Goal: Information Seeking & Learning: Understand process/instructions

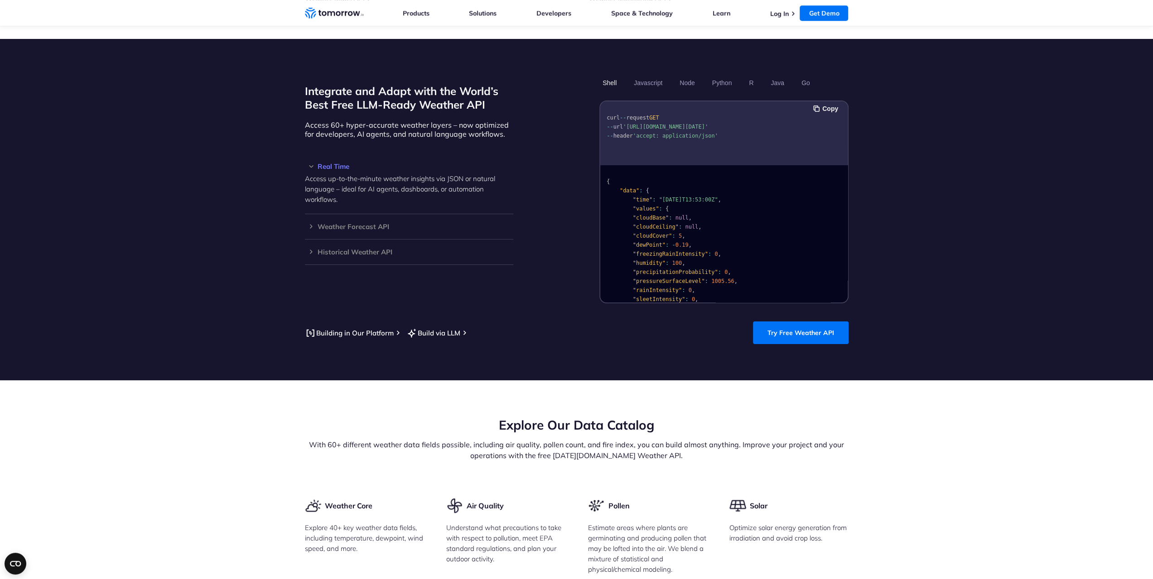
scroll to position [861, 0]
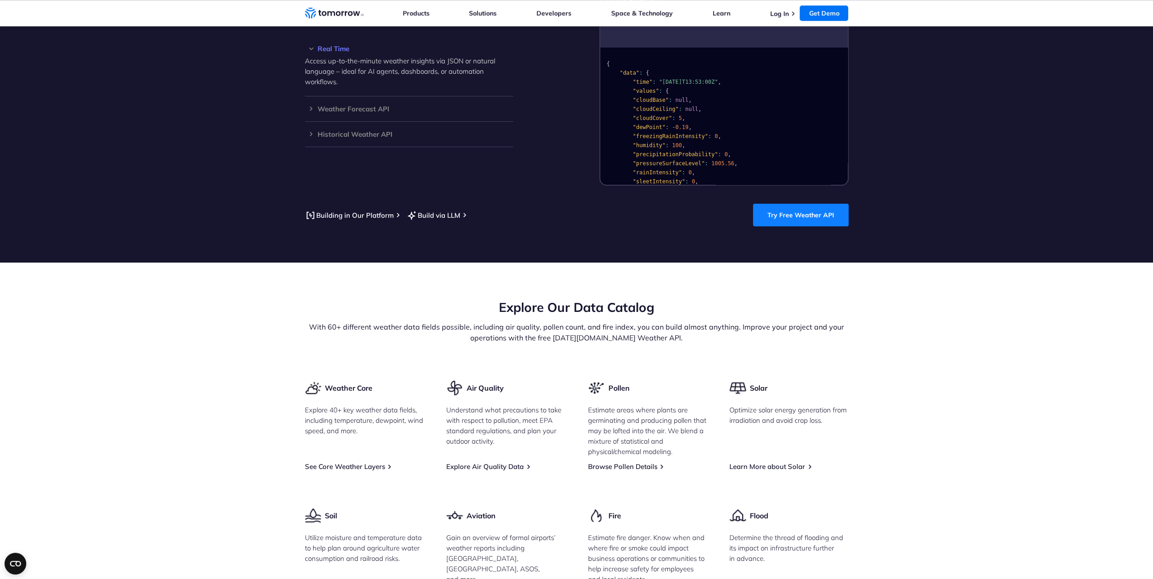
click at [802, 207] on link "Try Free Weather API" at bounding box center [801, 215] width 96 height 23
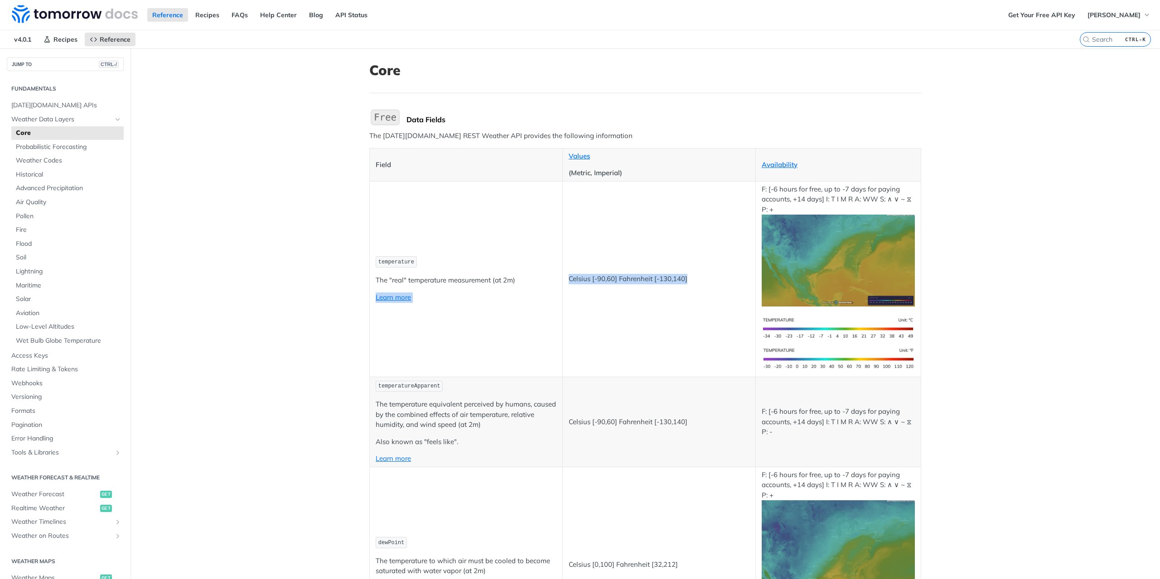
drag, startPoint x: 556, startPoint y: 280, endPoint x: 699, endPoint y: 286, distance: 142.8
click at [699, 286] on tr "temperature The "real" temperature measurement (at 2m) Learn more Celsius [-90,…" at bounding box center [645, 279] width 551 height 196
click at [699, 286] on td "Celsius [-90,60] Fahrenheit [-130,140]" at bounding box center [658, 279] width 193 height 196
click at [710, 259] on td "Celsius [-90,60] Fahrenheit [-130,140]" at bounding box center [658, 279] width 193 height 196
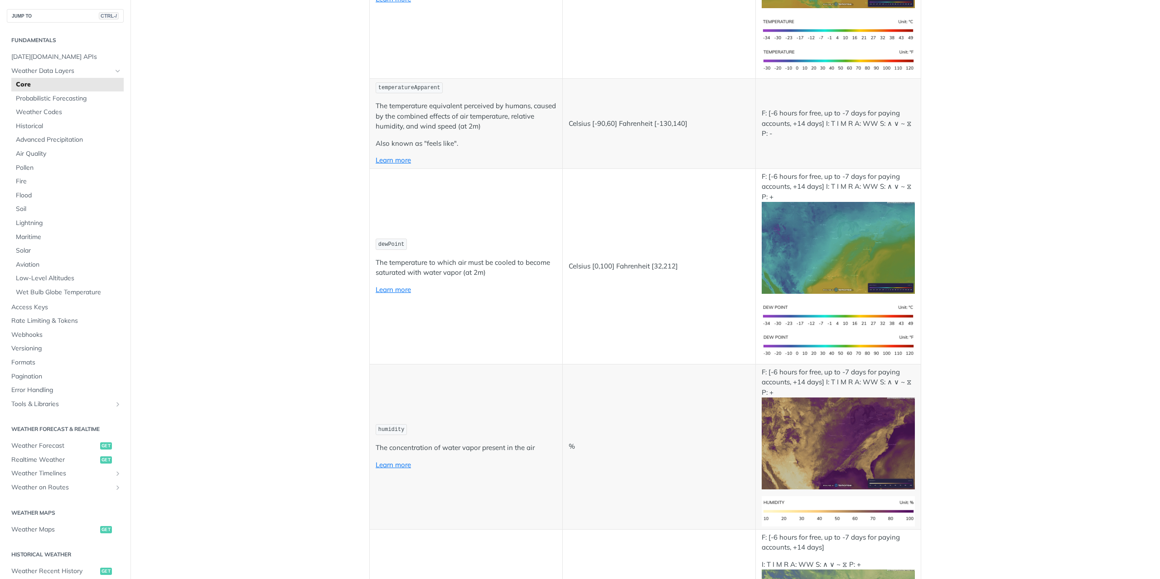
scroll to position [317, 0]
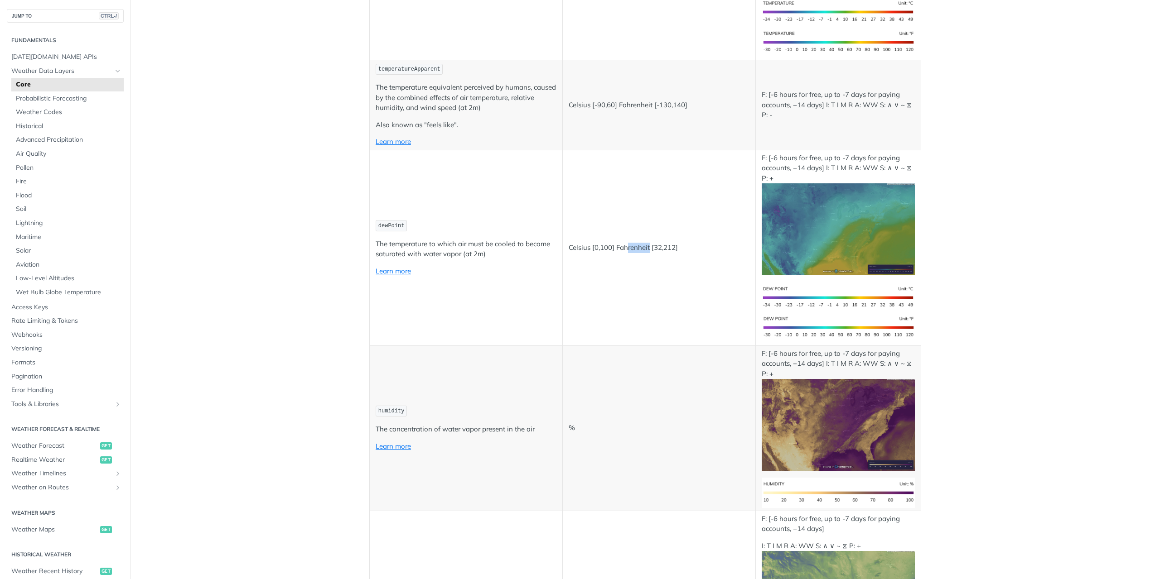
drag, startPoint x: 626, startPoint y: 250, endPoint x: 645, endPoint y: 250, distance: 19.9
click at [645, 250] on p "Celsius [0,100] Fahrenheit [32,212]" at bounding box center [658, 248] width 181 height 10
click at [722, 230] on td "Celsius [0,100] Fahrenheit [32,212]" at bounding box center [658, 248] width 193 height 196
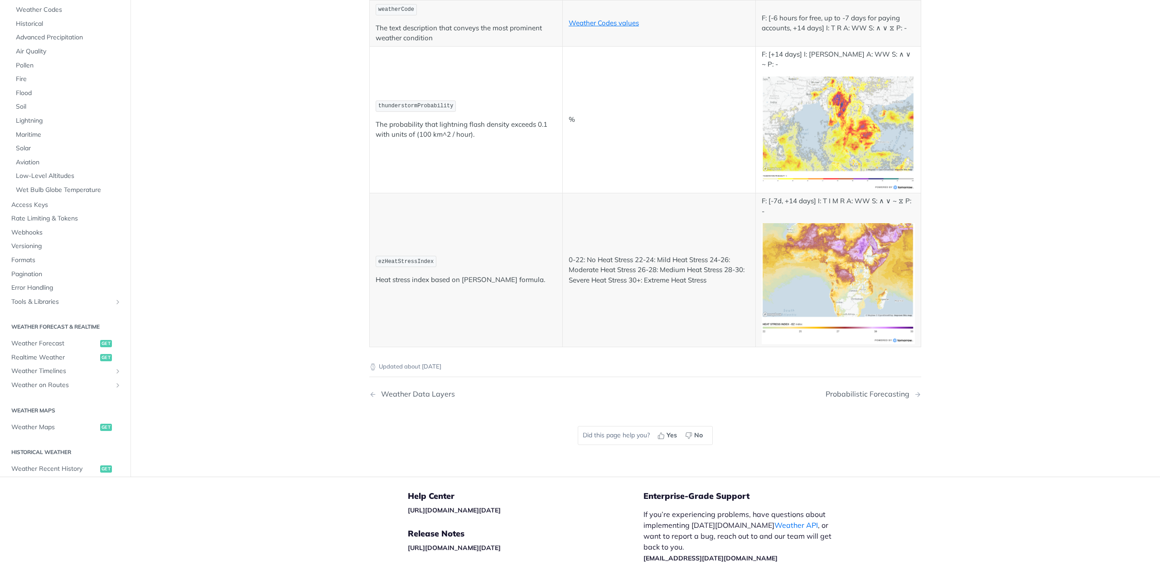
scroll to position [4744, 0]
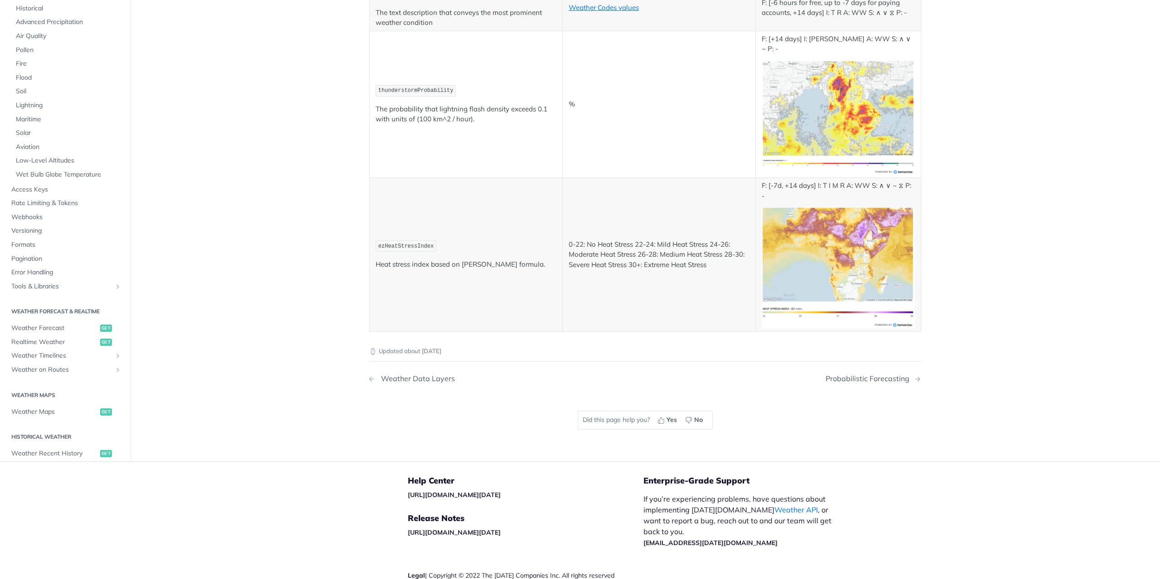
click at [432, 375] on div "Weather Data Layers" at bounding box center [415, 379] width 78 height 9
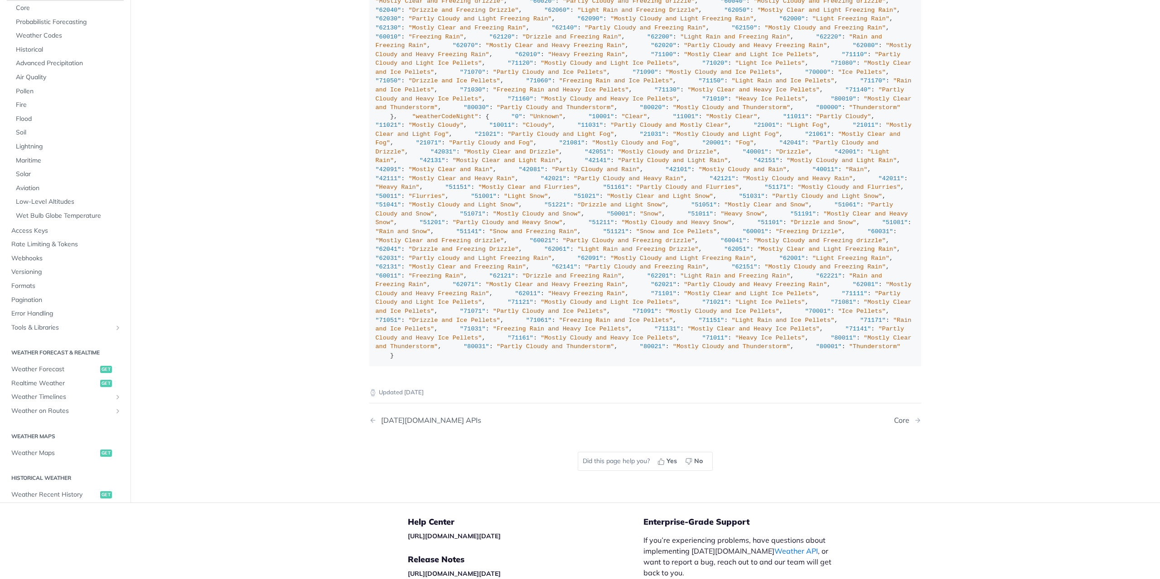
scroll to position [1103, 0]
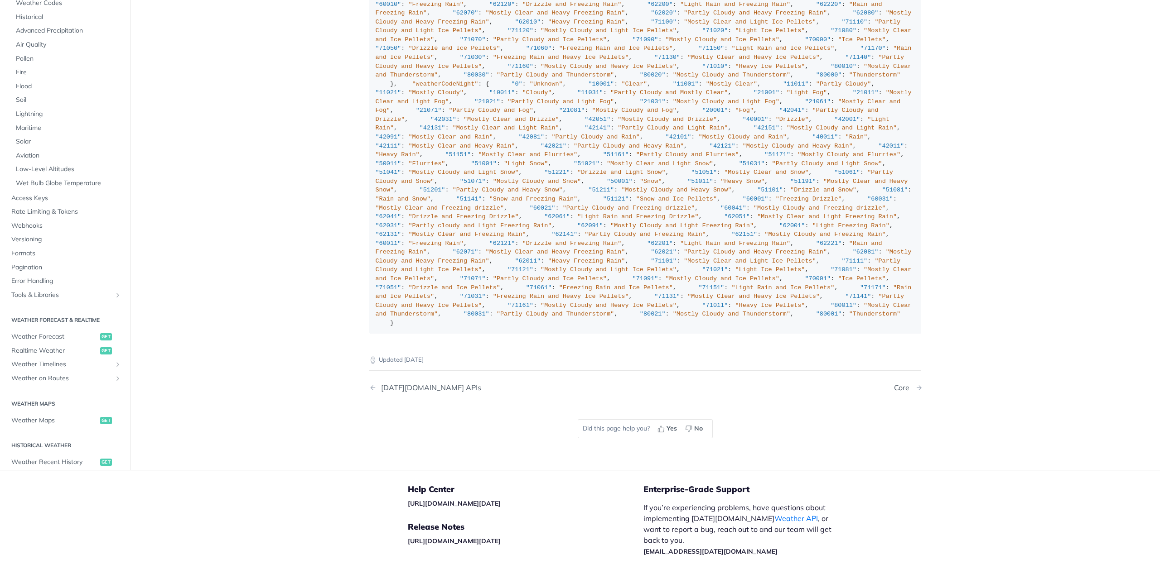
click at [905, 384] on div "Core" at bounding box center [904, 388] width 20 height 9
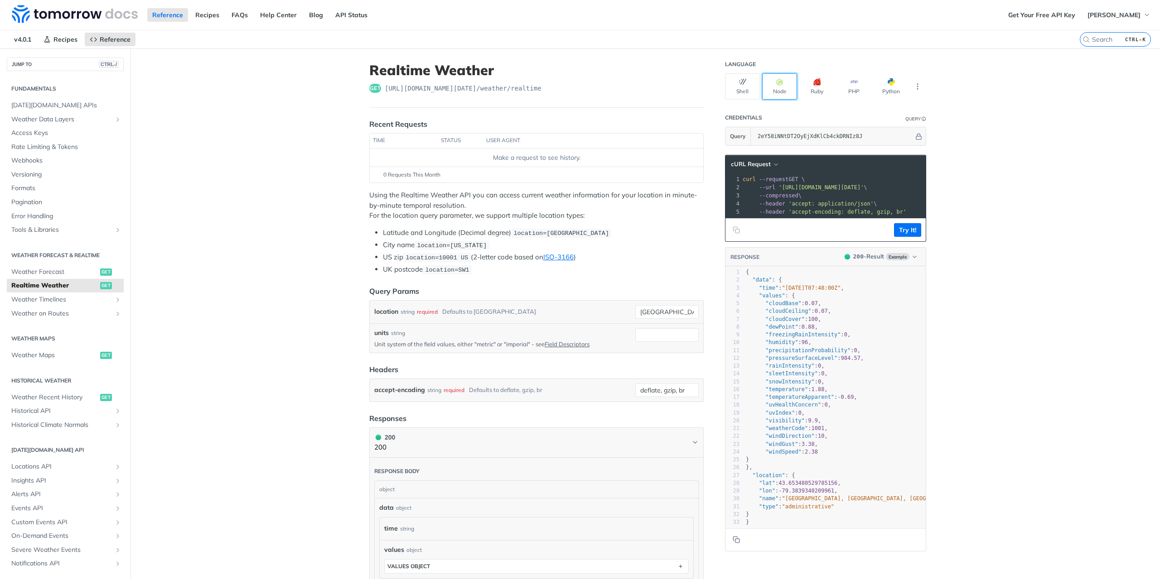
click at [789, 96] on button "Node" at bounding box center [779, 86] width 35 height 26
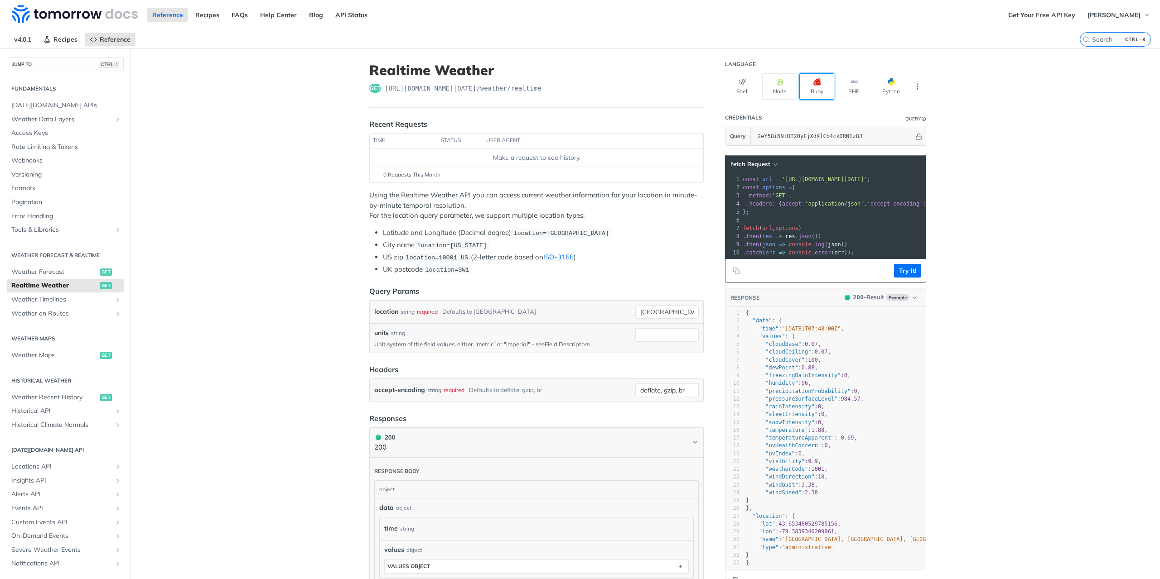
click at [815, 89] on button "Ruby" at bounding box center [816, 86] width 35 height 26
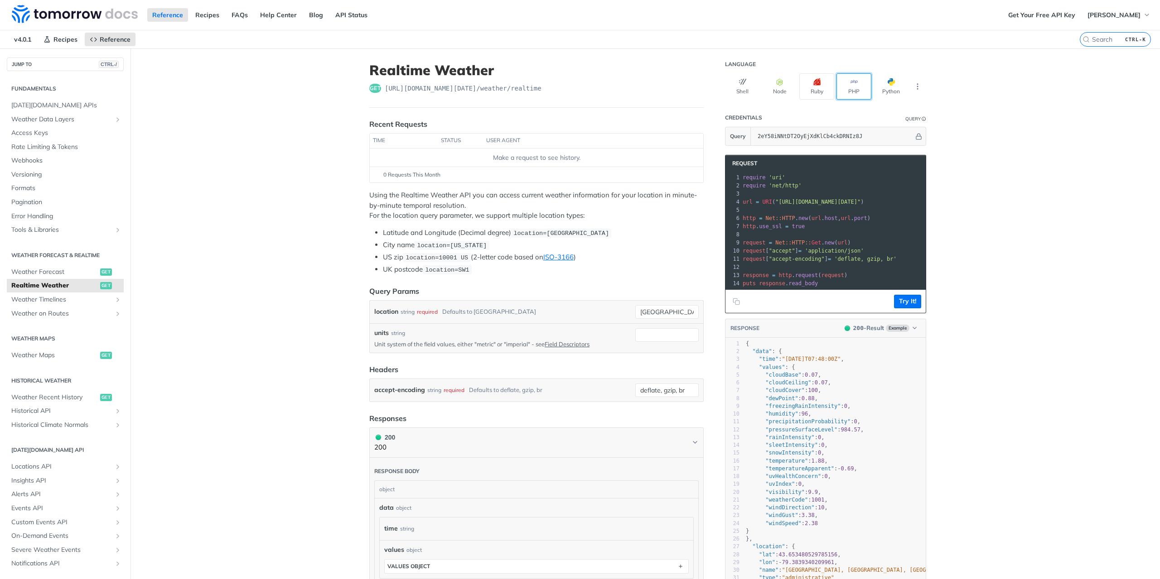
click at [852, 92] on button "PHP" at bounding box center [853, 86] width 35 height 26
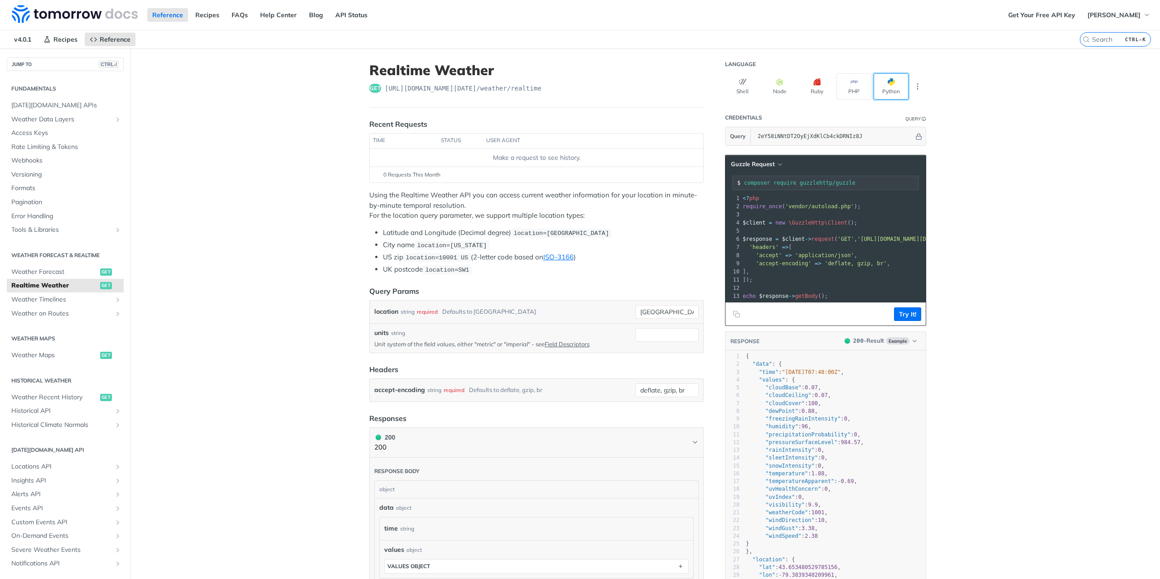
click at [895, 81] on span "button" at bounding box center [895, 81] width 0 height 7
type input "python -m pip install requests"
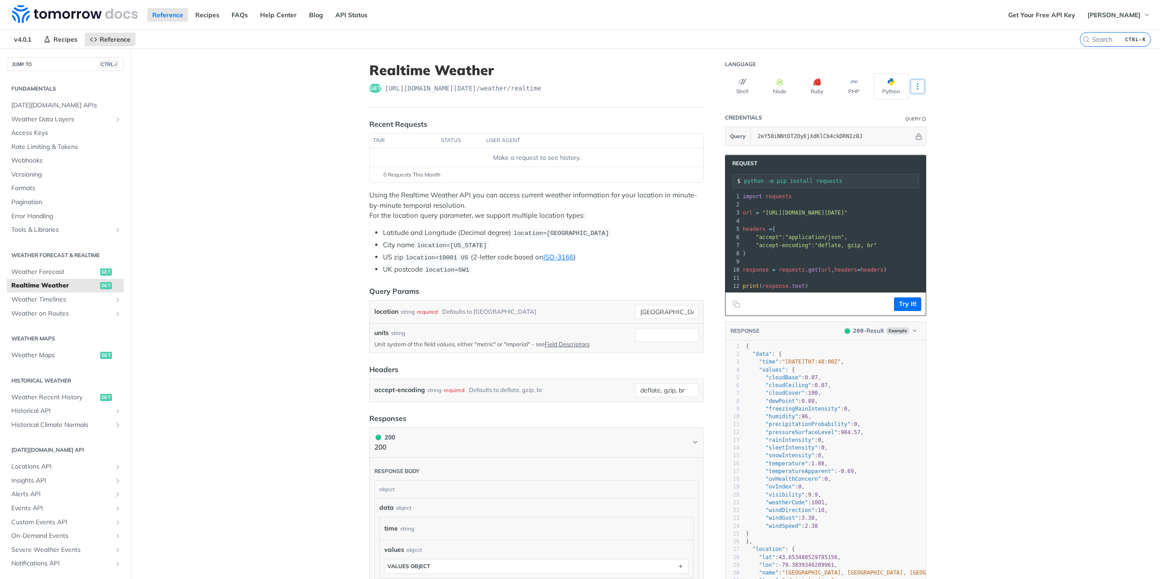
click at [913, 86] on icon "More ellipsis" at bounding box center [917, 86] width 8 height 8
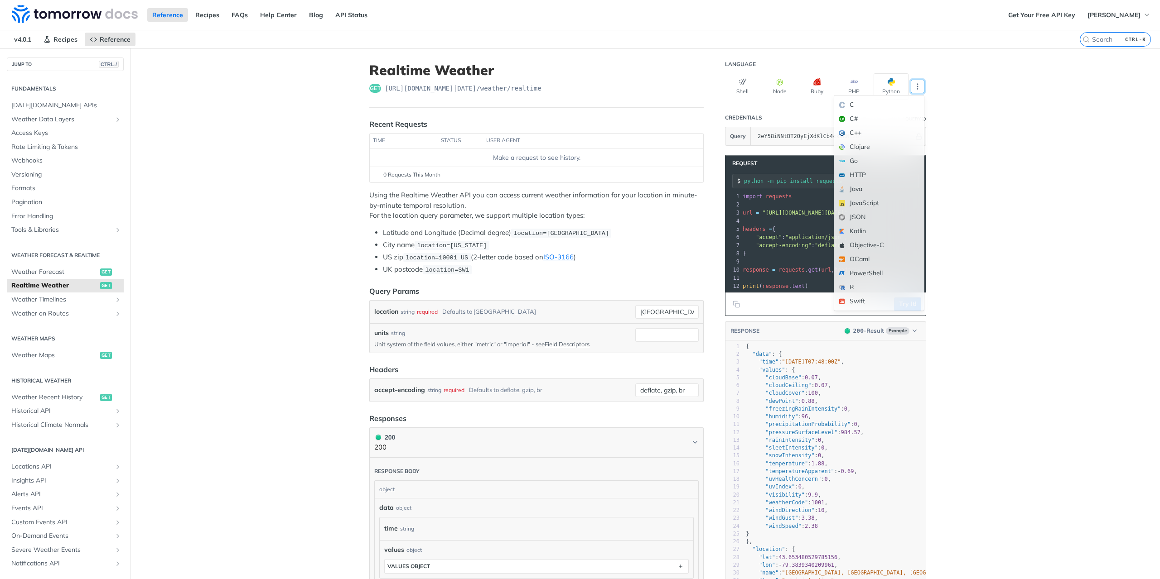
click at [955, 96] on main "JUMP TO CTRL-/ Fundamentals Tomorrow.io APIs Weather Data Layers Core Probabili…" at bounding box center [580, 455] width 1160 height 815
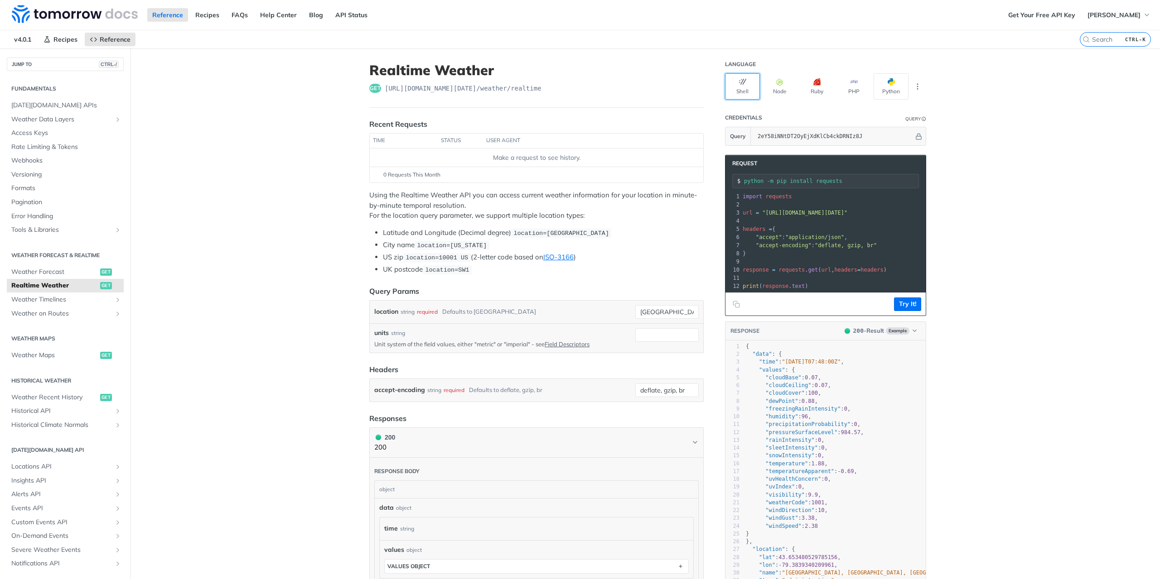
click at [746, 81] on button "Shell" at bounding box center [742, 86] width 35 height 26
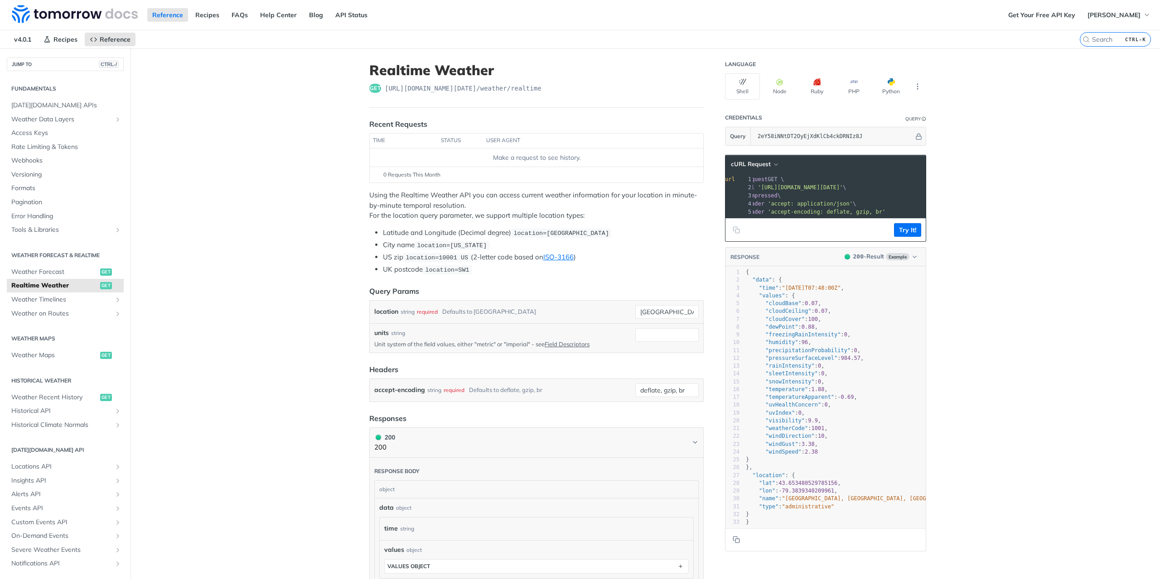
scroll to position [0, 0]
click at [774, 164] on icon "button" at bounding box center [776, 165] width 4 height 2
click at [746, 204] on div "HTTPie" at bounding box center [735, 203] width 90 height 13
drag, startPoint x: 770, startPoint y: 195, endPoint x: 911, endPoint y: 195, distance: 141.3
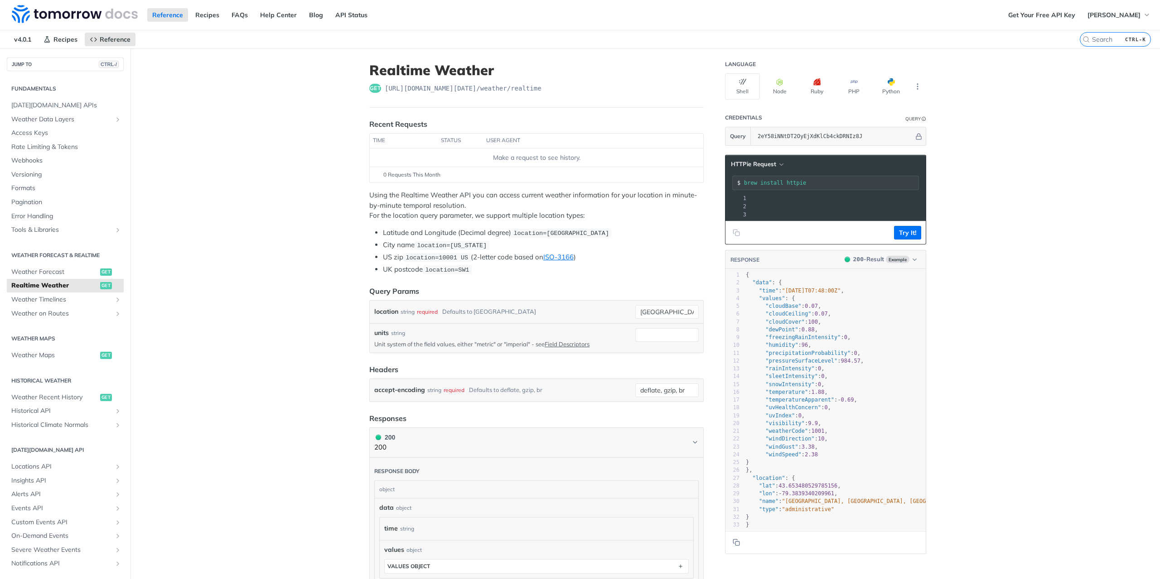
click at [673, 195] on span "'https://api.tomorrow.io/v4/weather/realtime?location=toronto&apikey=2eY58iNNtD…" at bounding box center [630, 198] width 85 height 6
copy span "https://api.tomorrow.io/v4/weather/realtime?location=toronto&apikey=2eY58iNNtDT…"
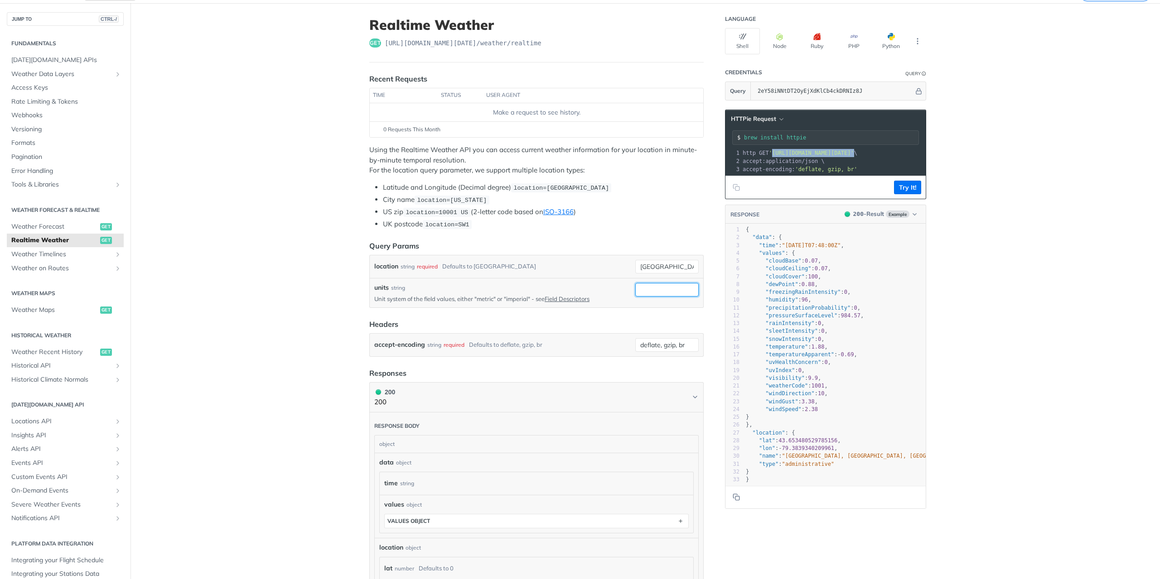
drag, startPoint x: 640, startPoint y: 289, endPoint x: 668, endPoint y: 289, distance: 27.2
click at [642, 289] on input "units" at bounding box center [666, 290] width 63 height 14
type input "metric"
click at [578, 311] on form "Query Params location string required Defaults to toronto toronto units string …" at bounding box center [536, 299] width 334 height 116
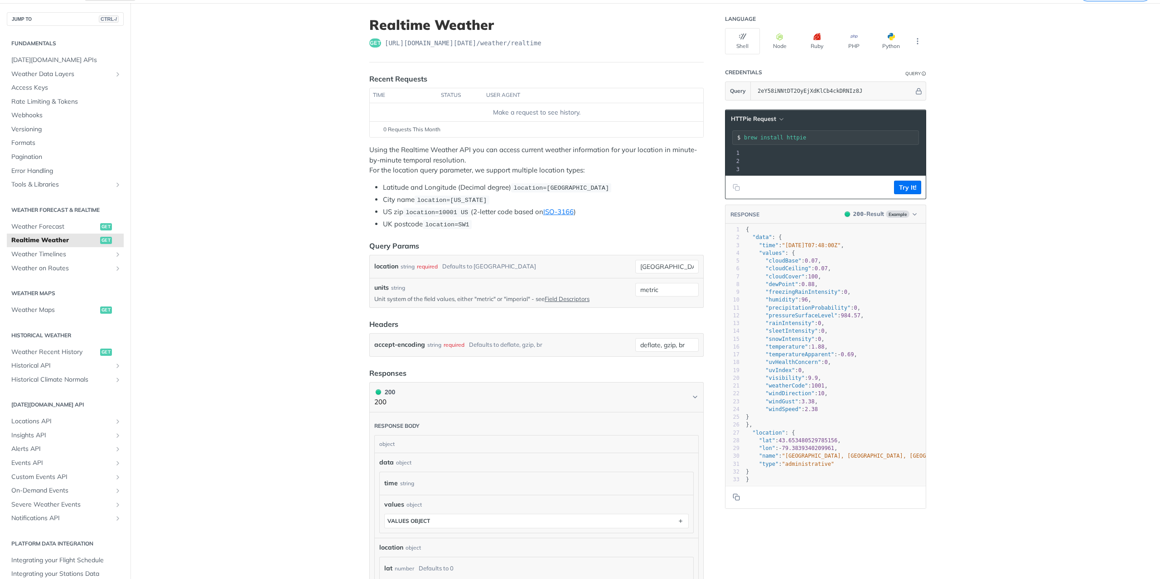
drag, startPoint x: 837, startPoint y: 154, endPoint x: 880, endPoint y: 154, distance: 42.6
click at [722, 154] on span "'https://api.tomorrow.io/v4/weather/realtime?location=toronto&units=metric&apik…" at bounding box center [678, 153] width 85 height 6
copy span "&units=metric"
drag, startPoint x: 369, startPoint y: 336, endPoint x: 422, endPoint y: 341, distance: 53.7
click at [422, 341] on div "accept-encoding string required Defaults to deflate, gzip, br deflate, gzip, br" at bounding box center [536, 345] width 333 height 23
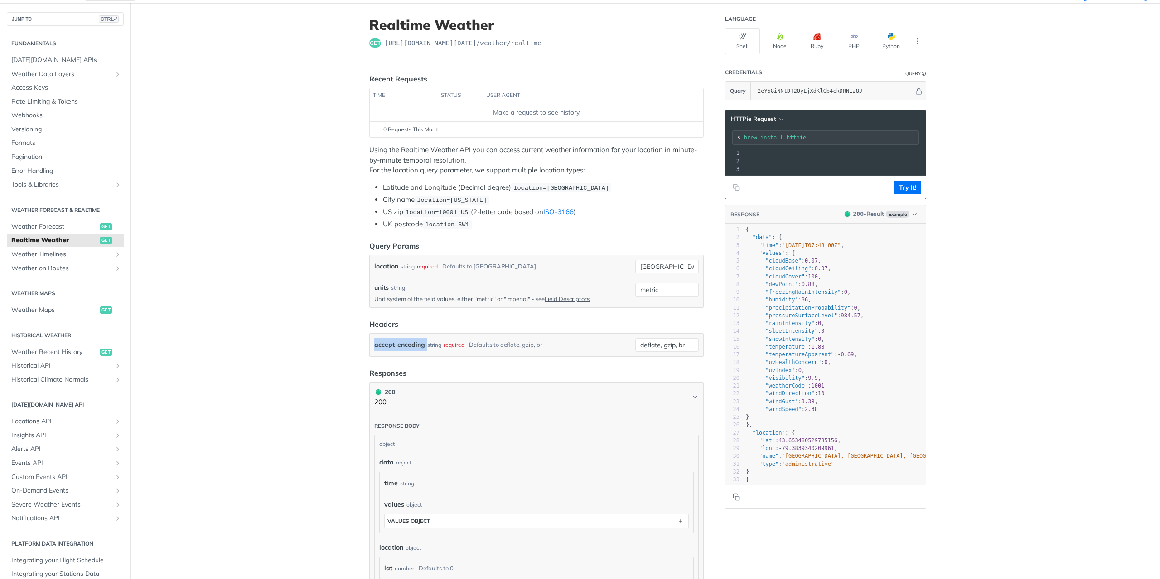
copy label "accept-encoding"
drag, startPoint x: 637, startPoint y: 341, endPoint x: 692, endPoint y: 340, distance: 55.3
click at [692, 340] on input "deflate, gzip, br" at bounding box center [666, 345] width 63 height 14
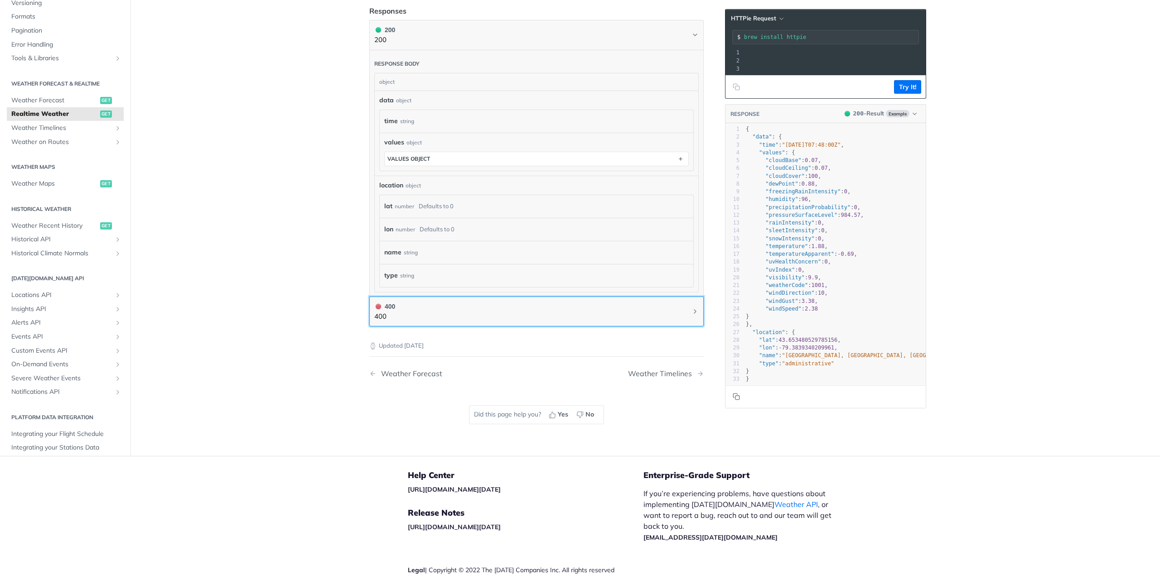
drag, startPoint x: 595, startPoint y: 295, endPoint x: 611, endPoint y: 298, distance: 16.3
click at [595, 302] on button "400 400" at bounding box center [536, 312] width 324 height 20
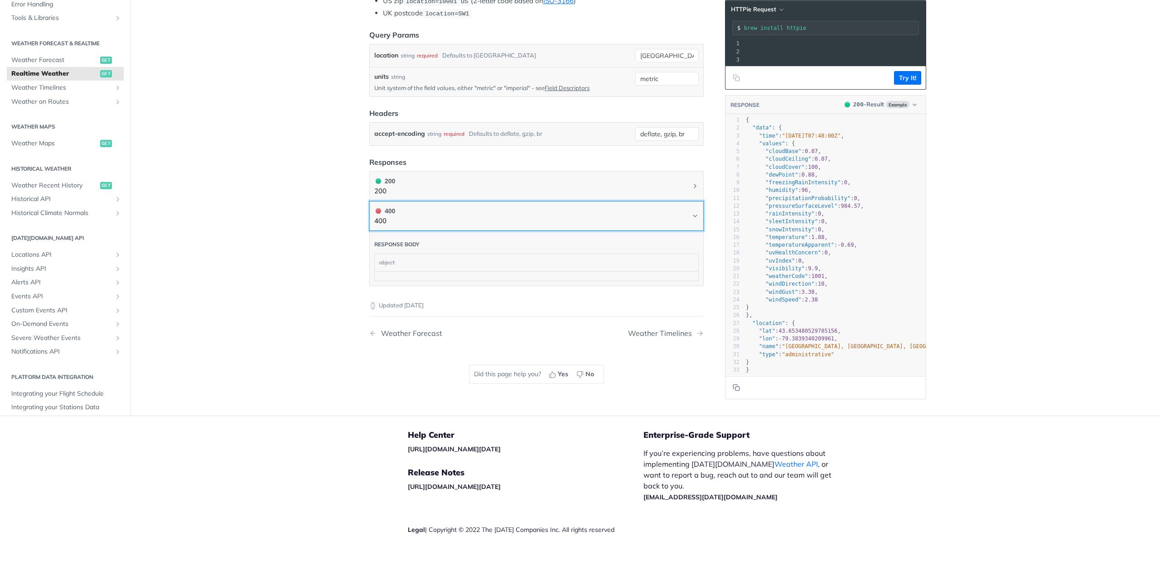
scroll to position [250, 0]
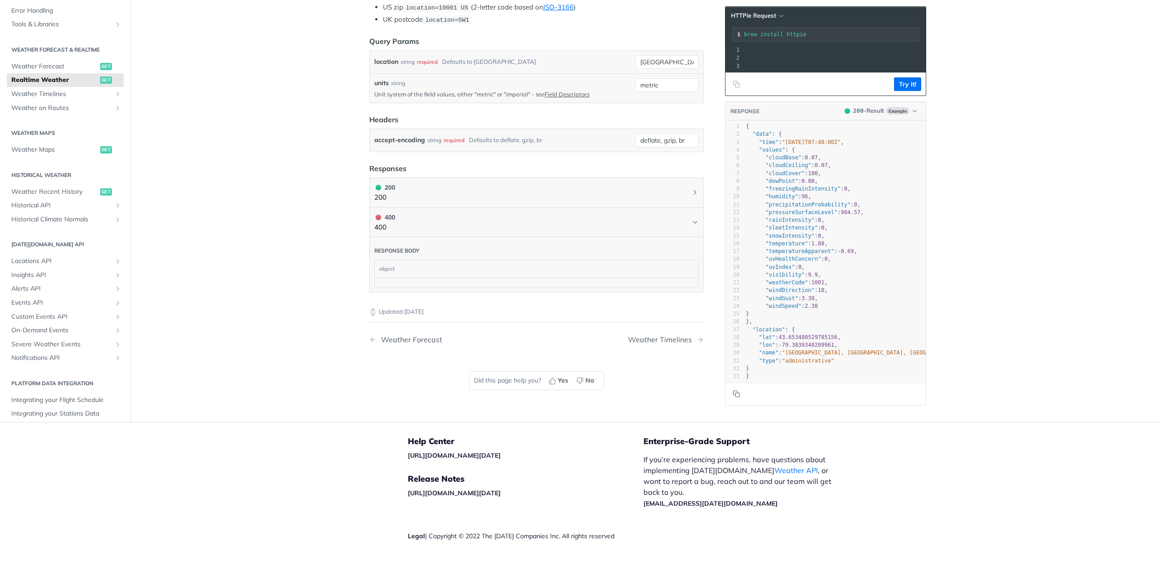
click at [410, 267] on div "object" at bounding box center [535, 268] width 321 height 17
click at [422, 224] on button "400 400" at bounding box center [536, 222] width 324 height 20
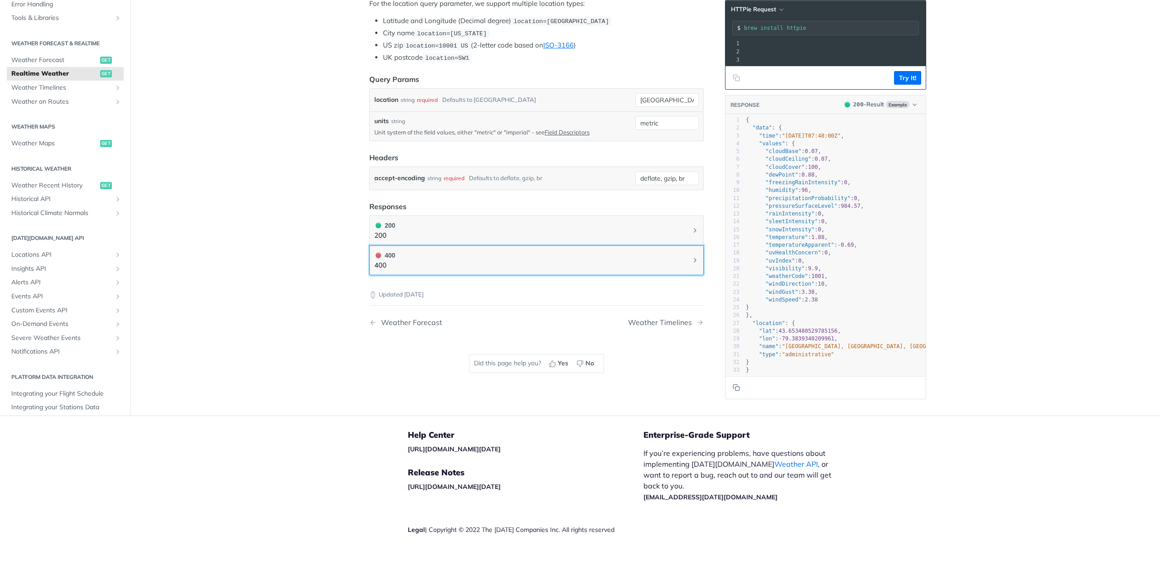
scroll to position [211, 0]
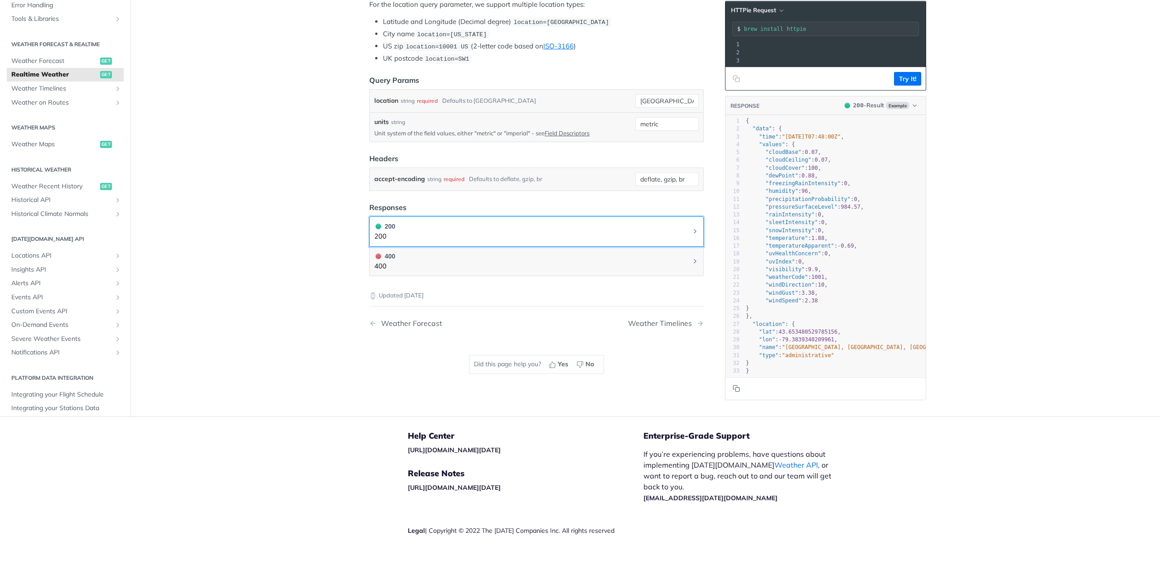
click at [426, 227] on button "200 200" at bounding box center [536, 231] width 324 height 20
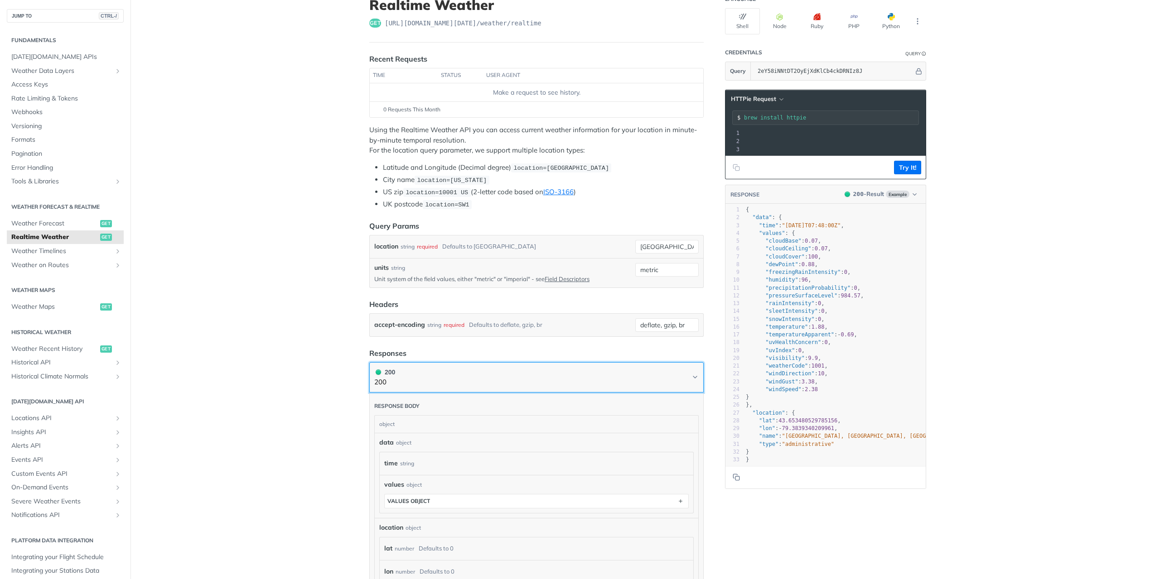
scroll to position [181, 0]
